Goal: Navigation & Orientation: Find specific page/section

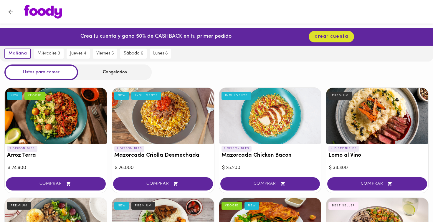
click at [118, 71] on div "Congelados" at bounding box center [115, 72] width 74 height 16
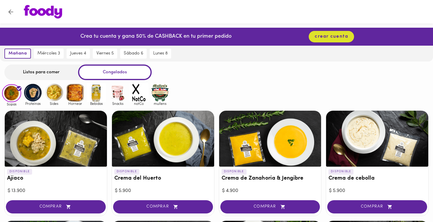
click at [37, 94] on img at bounding box center [32, 92] width 19 height 19
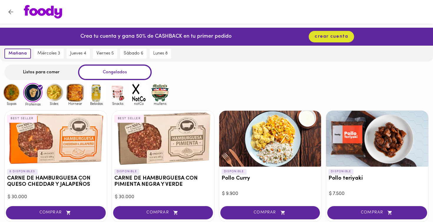
click at [10, 12] on icon "Volver" at bounding box center [10, 11] width 7 height 7
click at [77, 93] on img at bounding box center [75, 92] width 19 height 19
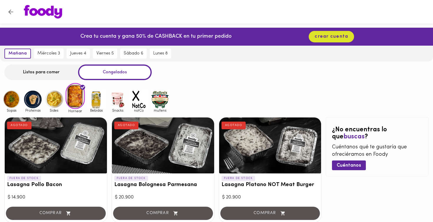
click at [57, 101] on img at bounding box center [53, 99] width 19 height 19
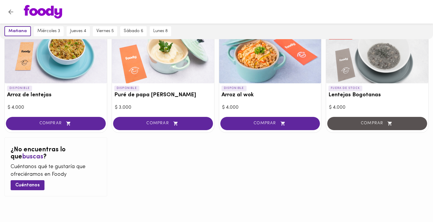
scroll to position [91, 0]
